Goal: Transaction & Acquisition: Purchase product/service

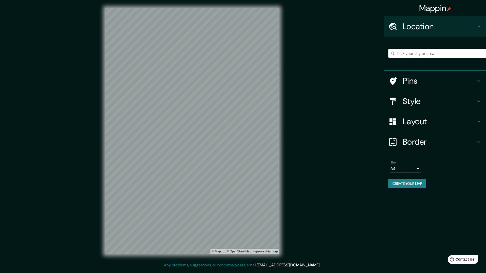
click at [416, 56] on input "Pick your city or area" at bounding box center [438, 53] width 98 height 9
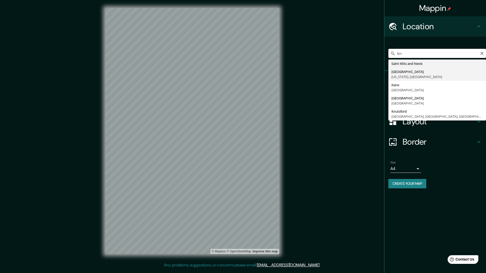
type input "[GEOGRAPHIC_DATA], [US_STATE], [GEOGRAPHIC_DATA]"
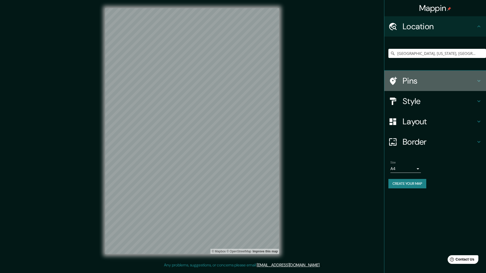
click at [407, 83] on h4 "Pins" at bounding box center [439, 81] width 73 height 10
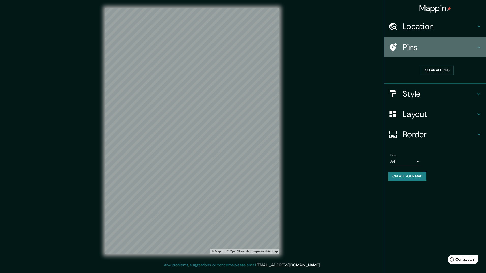
click at [404, 48] on h4 "Pins" at bounding box center [439, 47] width 73 height 10
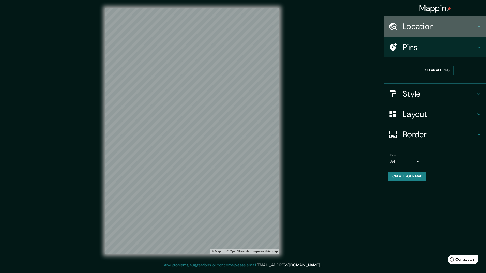
click at [428, 29] on h4 "Location" at bounding box center [439, 26] width 73 height 10
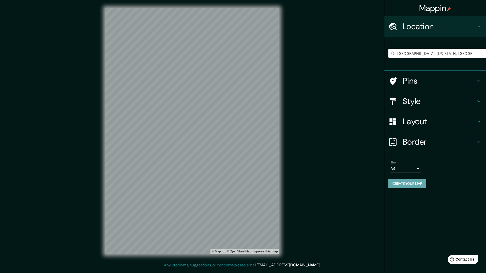
click at [408, 186] on button "Create your map" at bounding box center [408, 183] width 38 height 9
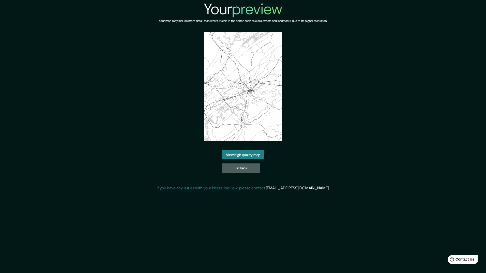
click at [244, 164] on link "Go back" at bounding box center [241, 167] width 38 height 9
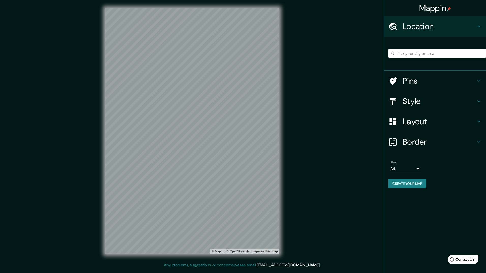
click at [345, 99] on div "Mappin Location Pins Style Layout Border Choose a border. Hint : you can make l…" at bounding box center [243, 135] width 486 height 270
